Goal: Check status: Check status

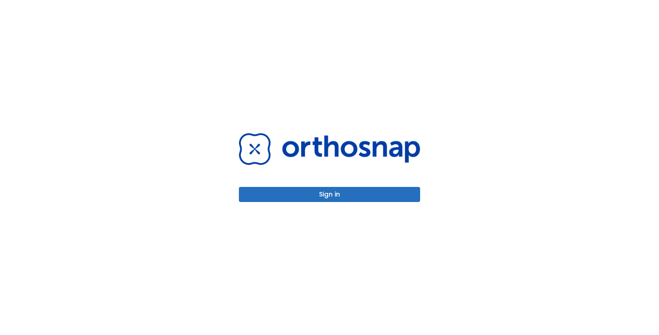
click at [347, 193] on button "Sign in" at bounding box center [329, 194] width 181 height 15
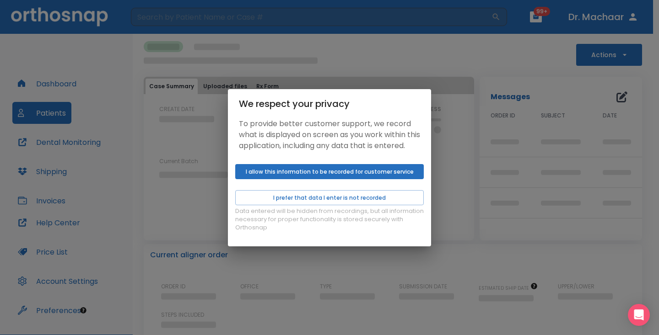
click at [390, 178] on button "I allow this information to be recorded for customer service" at bounding box center [329, 171] width 189 height 15
